Goal: Information Seeking & Learning: Check status

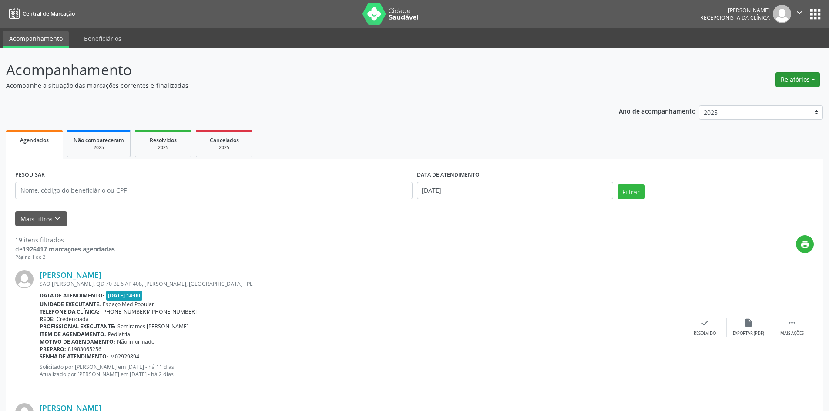
click at [809, 82] on button "Relatórios" at bounding box center [798, 79] width 44 height 15
click at [794, 112] on link "Procedimentos realizados" at bounding box center [774, 110] width 94 height 12
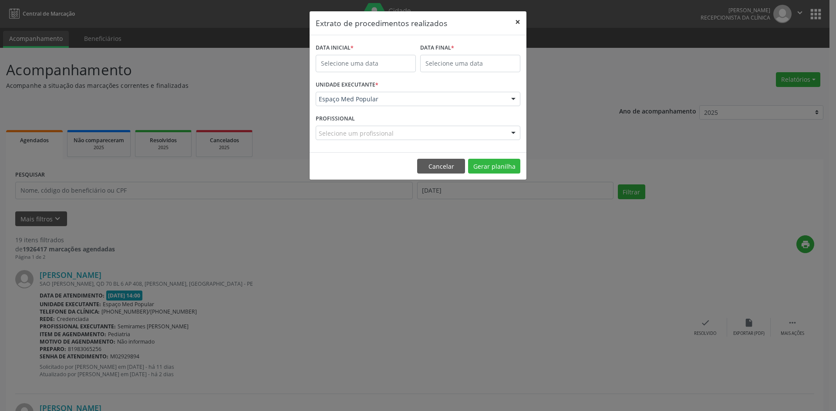
click at [509, 24] on button "×" at bounding box center [517, 21] width 17 height 21
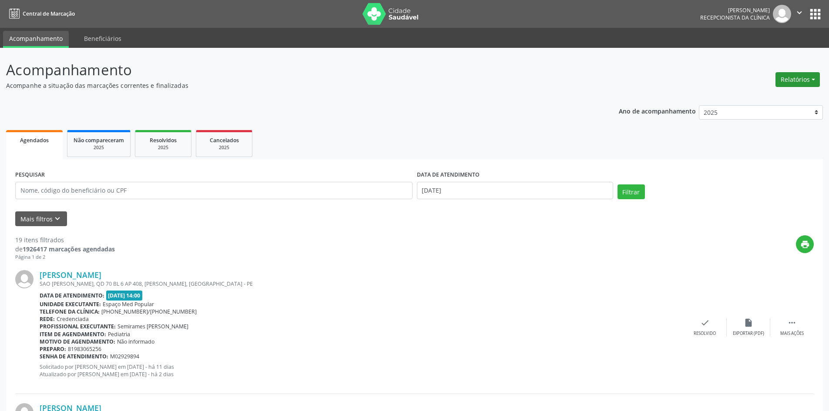
click at [785, 82] on button "Relatórios" at bounding box center [798, 79] width 44 height 15
click at [769, 95] on link "Agendamentos" at bounding box center [774, 98] width 94 height 12
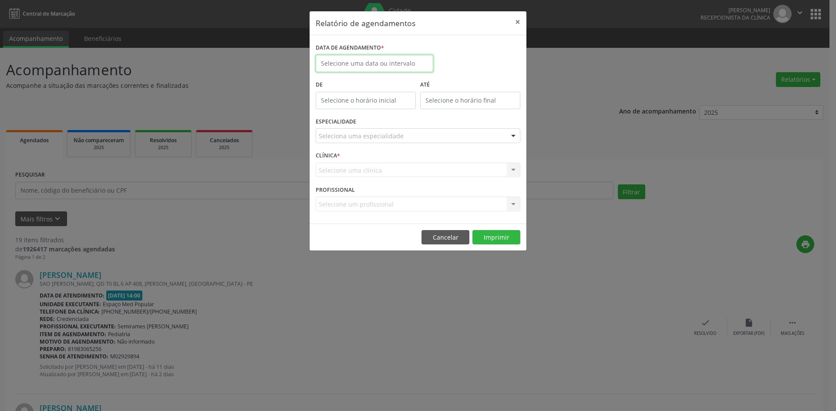
click at [389, 60] on input "text" at bounding box center [375, 63] width 118 height 17
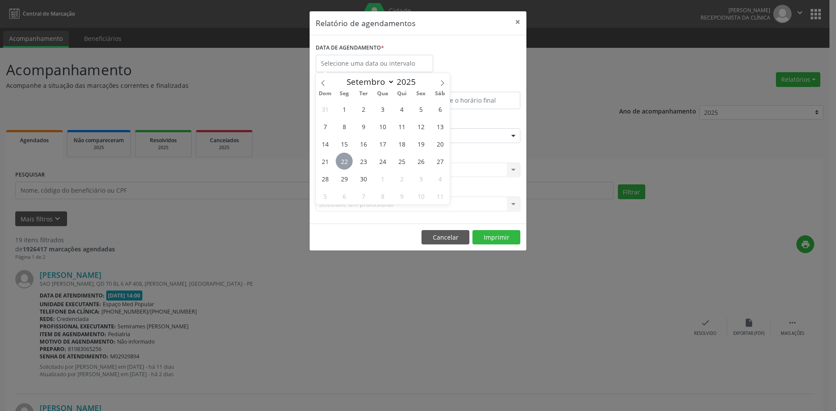
click at [343, 162] on span "22" at bounding box center [344, 161] width 17 height 17
type input "[DATE]"
click at [343, 162] on span "22" at bounding box center [344, 161] width 17 height 17
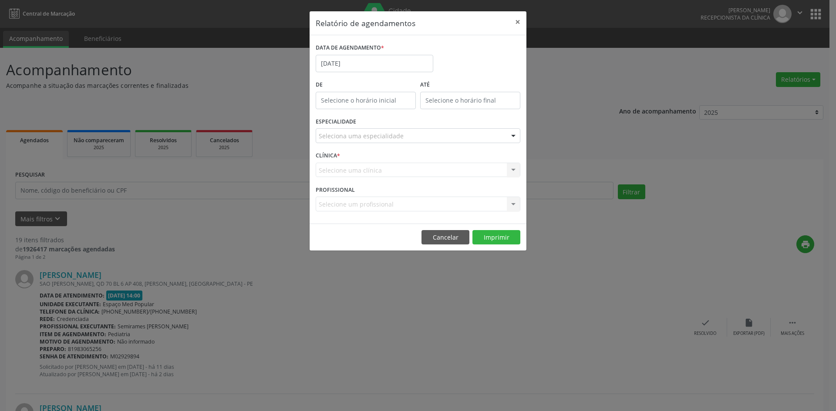
click at [356, 166] on div "Selecione uma clínica Nenhum resultado encontrado para: " " Não há nenhuma opçã…" at bounding box center [418, 170] width 205 height 15
click at [511, 167] on div "Selecione uma clínica Nenhum resultado encontrado para: " " Não há nenhuma opçã…" at bounding box center [418, 170] width 205 height 15
click at [498, 135] on div "Seleciona uma especialidade" at bounding box center [418, 135] width 205 height 15
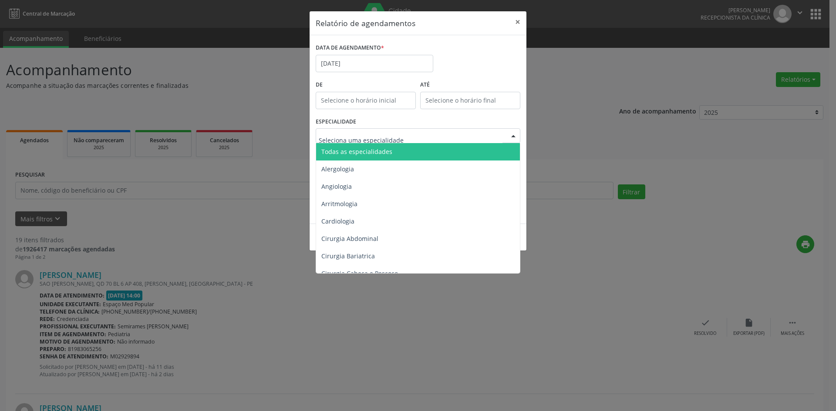
click at [450, 151] on span "Todas as especialidades" at bounding box center [418, 151] width 205 height 17
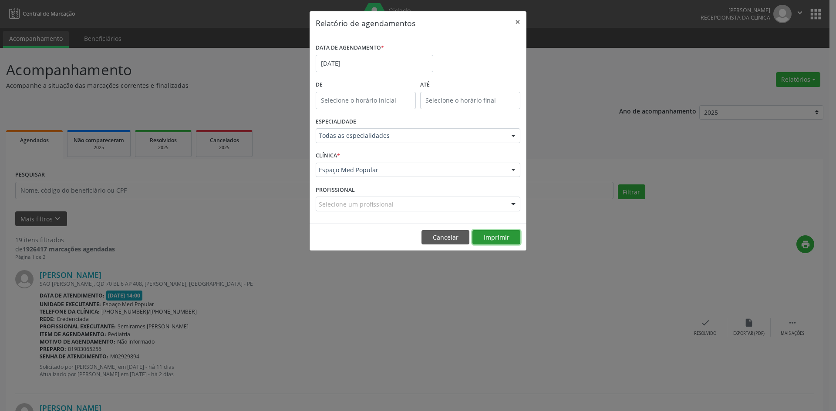
click at [498, 238] on button "Imprimir" at bounding box center [496, 237] width 48 height 15
